Goal: Task Accomplishment & Management: Use online tool/utility

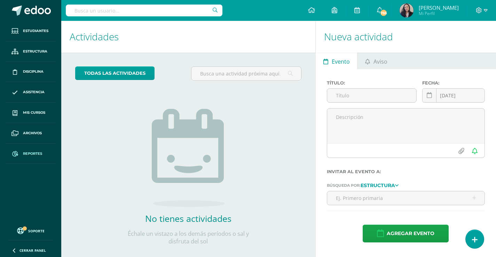
drag, startPoint x: 30, startPoint y: 151, endPoint x: 34, endPoint y: 153, distance: 4.7
click at [30, 151] on span "Reportes" at bounding box center [32, 154] width 19 height 6
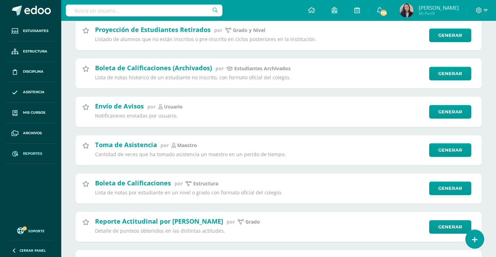
scroll to position [731, 0]
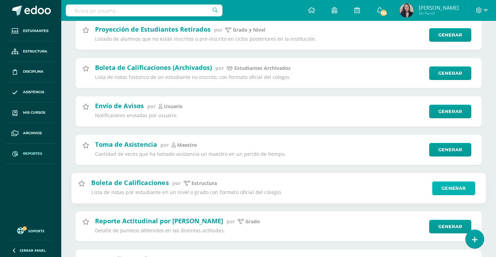
click at [449, 189] on link "Generar" at bounding box center [453, 188] width 43 height 14
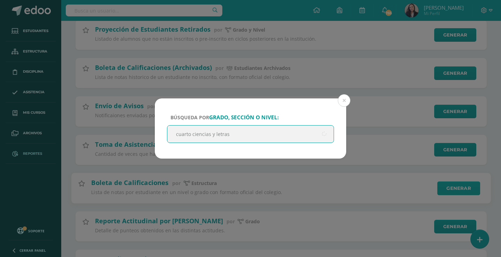
type input "cuarto ciencias y letras"
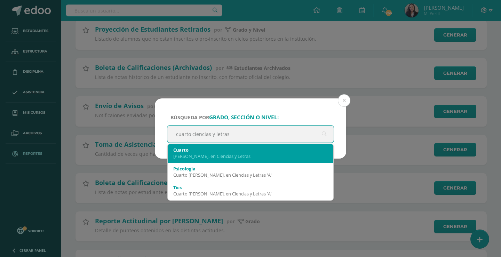
click at [184, 157] on div "Bach. en Ciencias y Letras" at bounding box center [250, 156] width 155 height 6
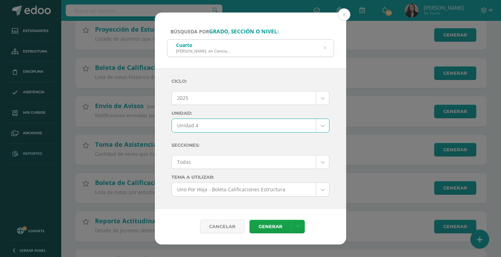
select select "Unidad 4"
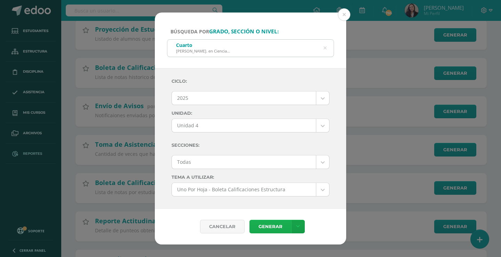
click at [280, 228] on link "Generar" at bounding box center [271, 227] width 42 height 14
click at [347, 17] on button at bounding box center [344, 14] width 13 height 13
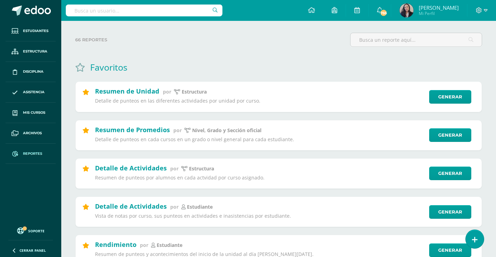
scroll to position [174, 0]
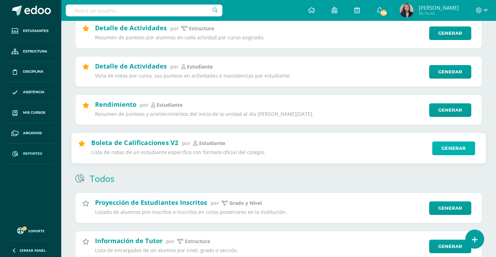
drag, startPoint x: 450, startPoint y: 149, endPoint x: 449, endPoint y: 145, distance: 3.7
click at [450, 149] on link "Generar" at bounding box center [453, 149] width 43 height 14
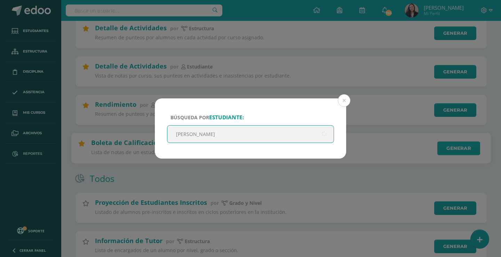
type input "zamboni"
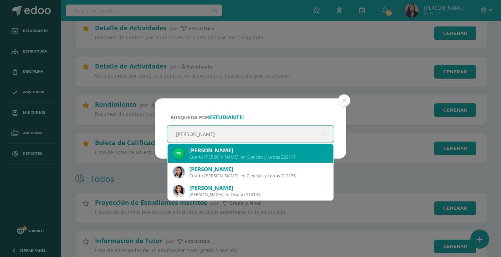
click at [216, 150] on div "Paula Alessandra Zamboni Mejía" at bounding box center [258, 150] width 139 height 7
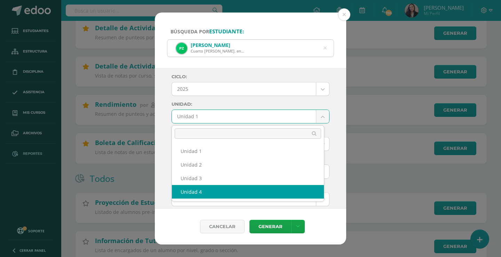
select select "Unidad 4"
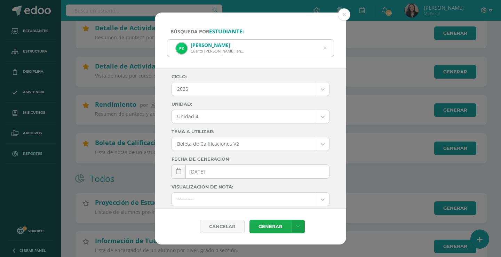
click at [276, 223] on link "Generar" at bounding box center [271, 227] width 42 height 14
click at [344, 16] on button at bounding box center [344, 14] width 13 height 13
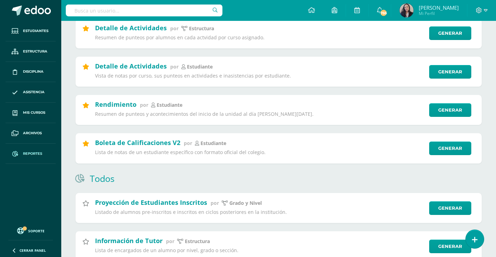
click at [103, 11] on input "text" at bounding box center [144, 11] width 157 height 12
type input "norma gomez"
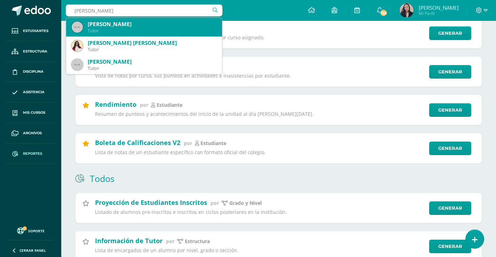
click at [110, 26] on div "Norma Leticia Gómez López" at bounding box center [152, 24] width 129 height 7
